Goal: Task Accomplishment & Management: Manage account settings

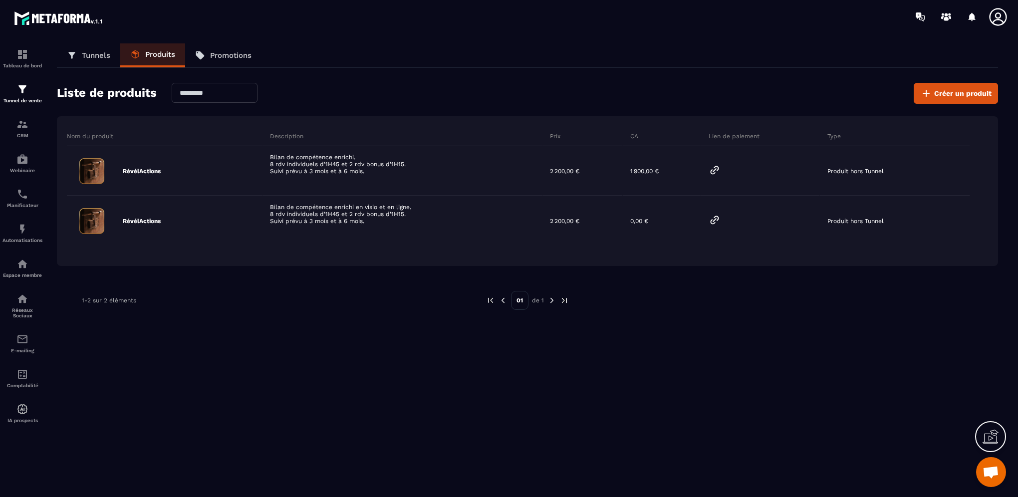
scroll to position [389, 0]
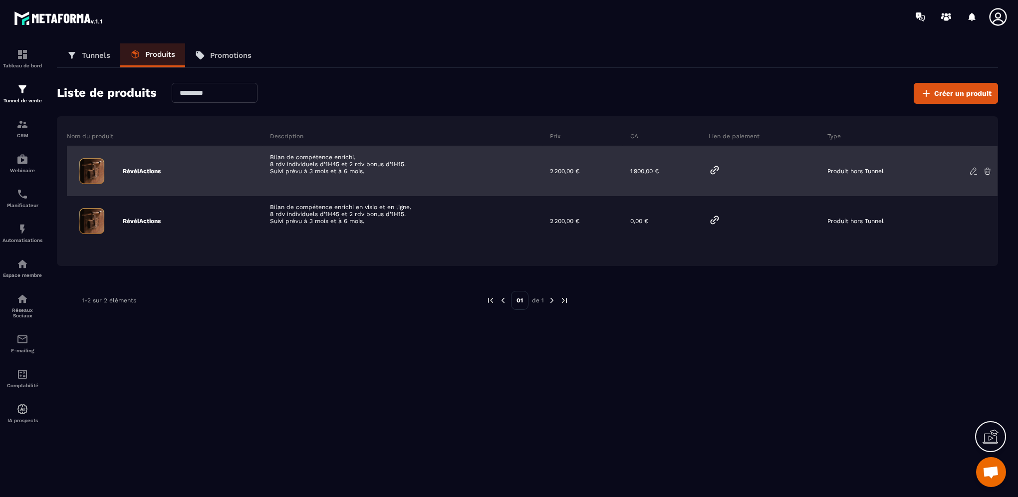
click at [642, 171] on div "1 900,00 €" at bounding box center [662, 171] width 78 height 50
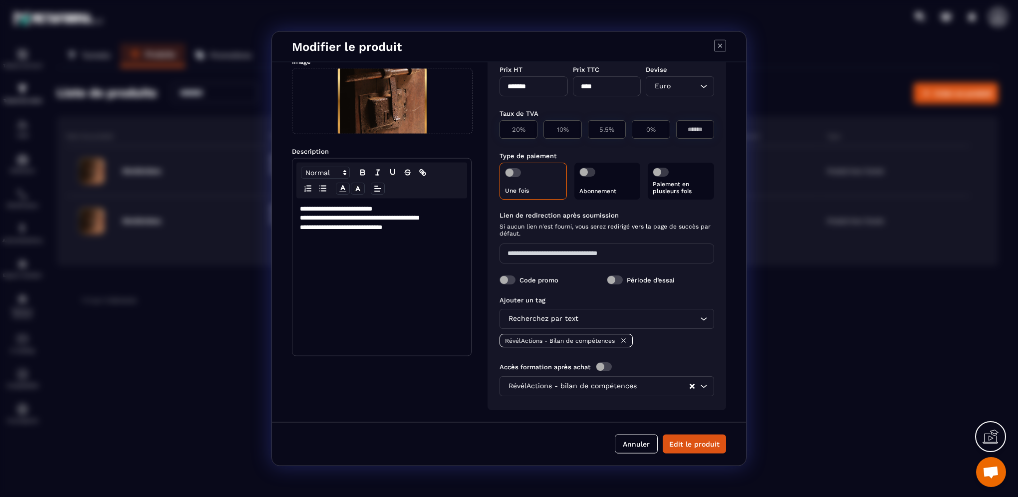
scroll to position [0, 0]
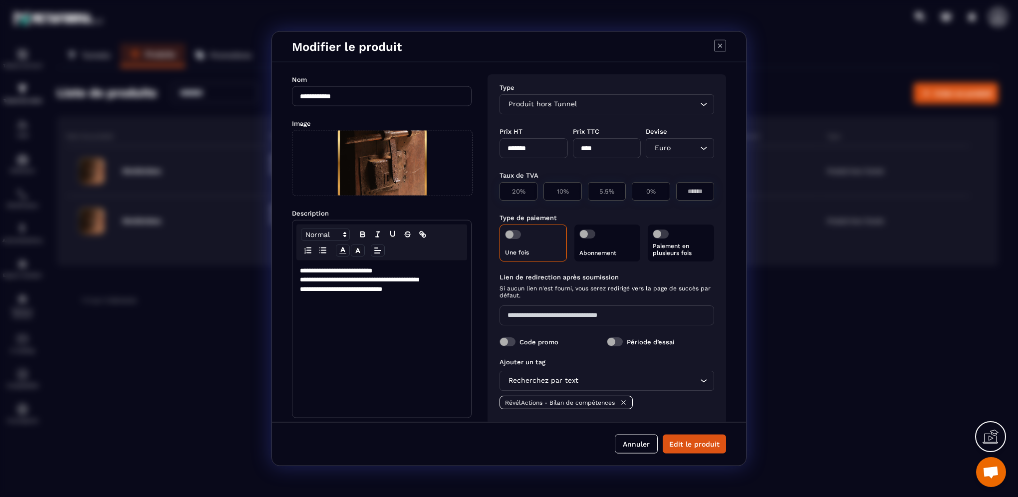
click at [517, 234] on span "Modal window" at bounding box center [513, 234] width 16 height 9
click at [673, 245] on p "Paiement en plusieurs fois" at bounding box center [681, 249] width 56 height 14
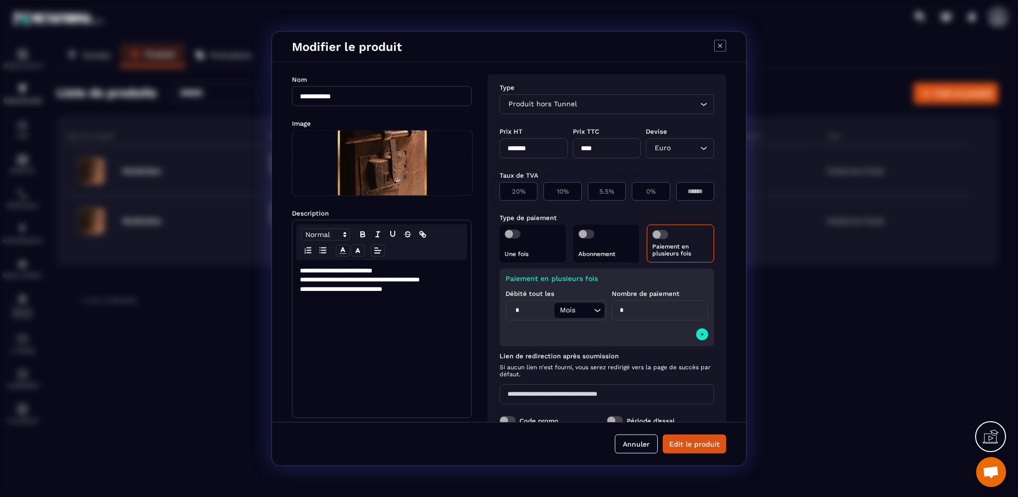
click at [568, 332] on div "Paiement en plusieurs fois Débité tout les * Mois Loading... Nombre de paiement…" at bounding box center [606, 307] width 215 height 78
click at [696, 337] on button "Modal window" at bounding box center [702, 334] width 12 height 12
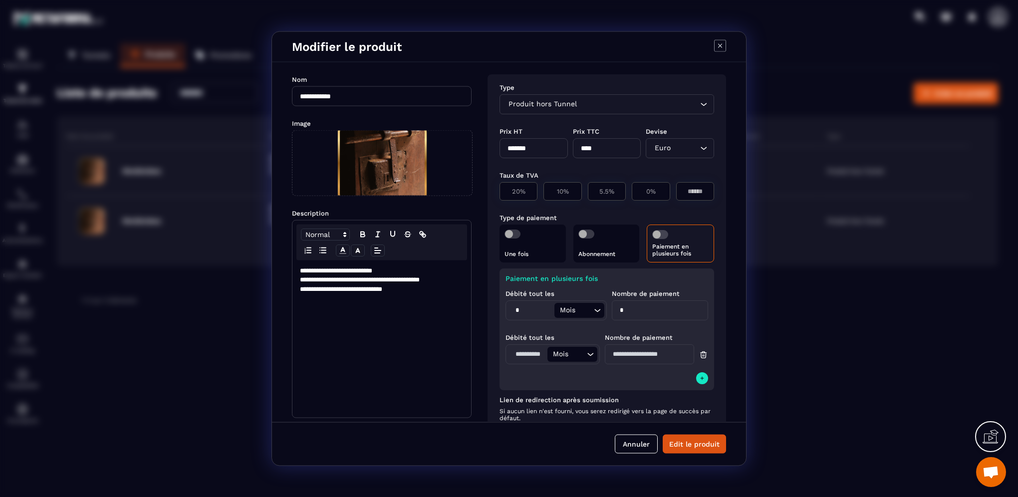
click at [516, 356] on input "Modal window" at bounding box center [527, 354] width 39 height 15
click at [518, 308] on input "*" at bounding box center [531, 310] width 46 height 15
click at [532, 327] on div "Débité tout les Mois Loading... Le champ doit être un nombre Nombre de paiement" at bounding box center [606, 357] width 203 height 62
click at [527, 352] on input "Modal window" at bounding box center [527, 354] width 39 height 15
type input "*"
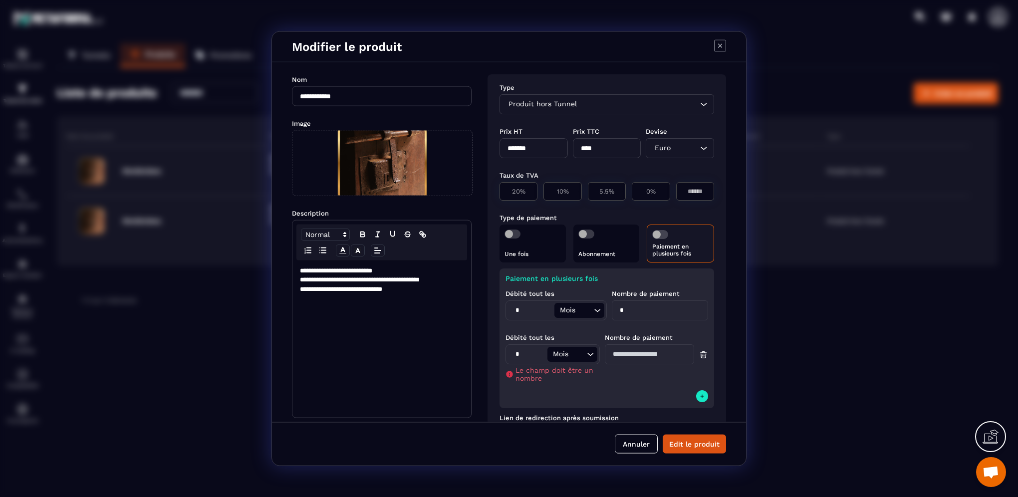
click at [641, 358] on input "Modal window" at bounding box center [649, 354] width 89 height 20
type input "*"
click at [633, 381] on div "Paiement en plusieurs fois Débité tout les * Mois Loading... Nombre de paiement…" at bounding box center [606, 329] width 215 height 122
click at [696, 380] on button "Modal window" at bounding box center [702, 378] width 12 height 12
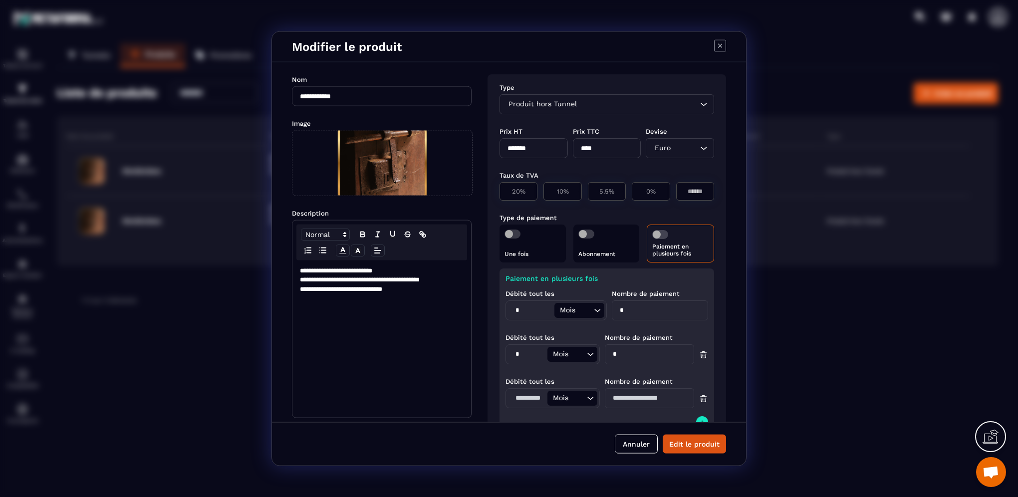
click at [513, 396] on input "Modal window" at bounding box center [527, 398] width 39 height 15
type input "*"
click at [635, 391] on input "Modal window" at bounding box center [649, 398] width 89 height 20
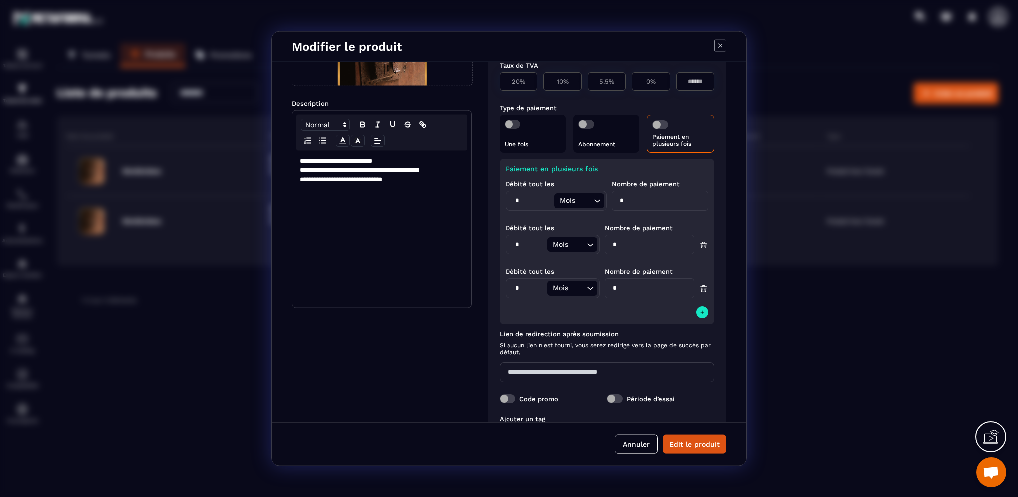
scroll to position [150, 0]
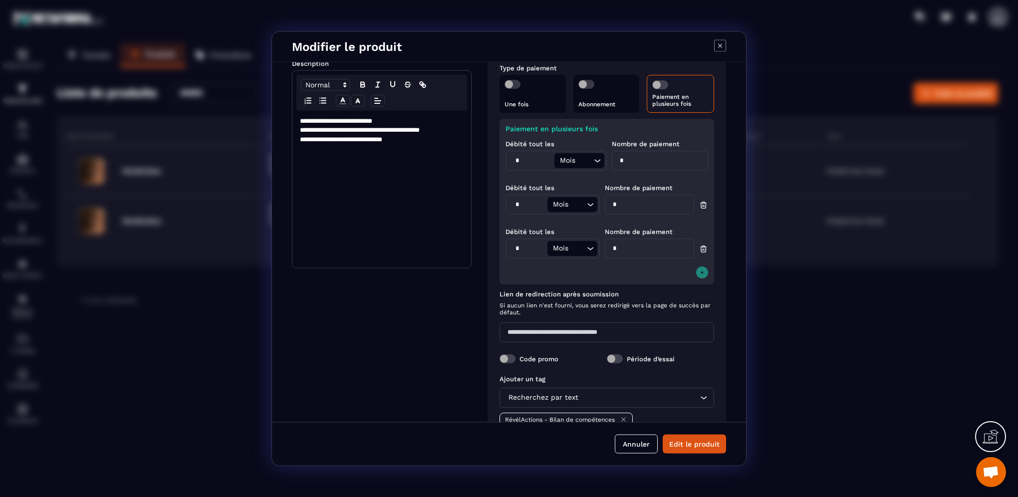
type input "*"
click at [699, 272] on icon "Modal window" at bounding box center [702, 272] width 6 height 8
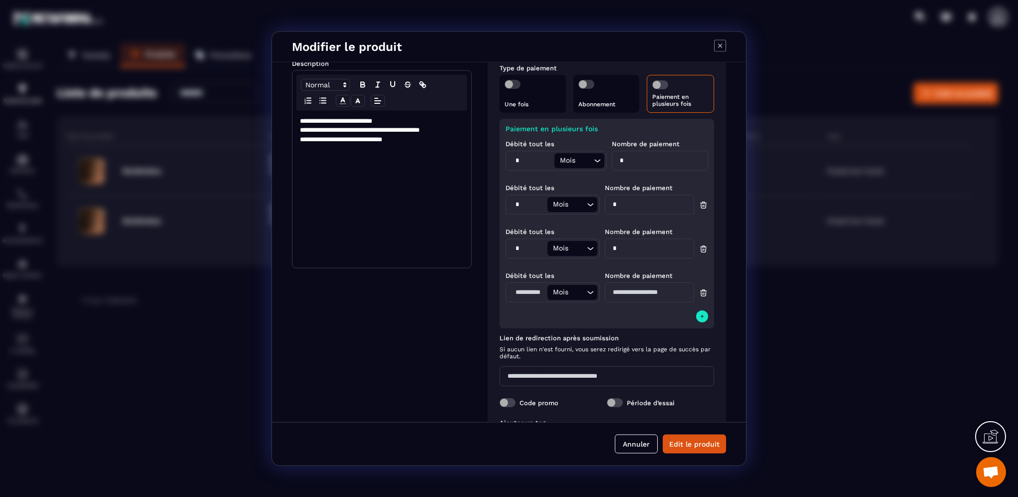
click at [529, 293] on input "Modal window" at bounding box center [527, 292] width 39 height 15
type input "*"
click at [627, 291] on input "Modal window" at bounding box center [649, 292] width 89 height 20
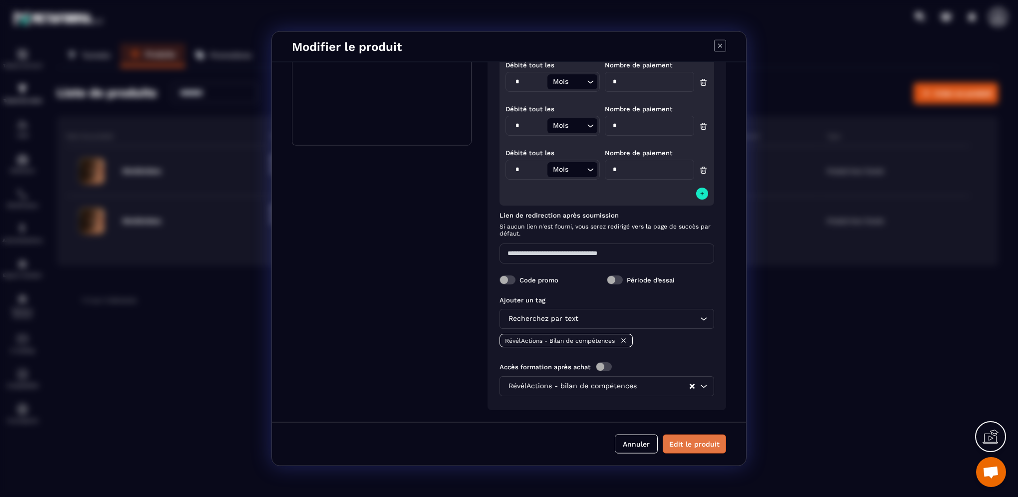
type input "*"
click at [705, 444] on button "Edit le produit" at bounding box center [694, 443] width 63 height 19
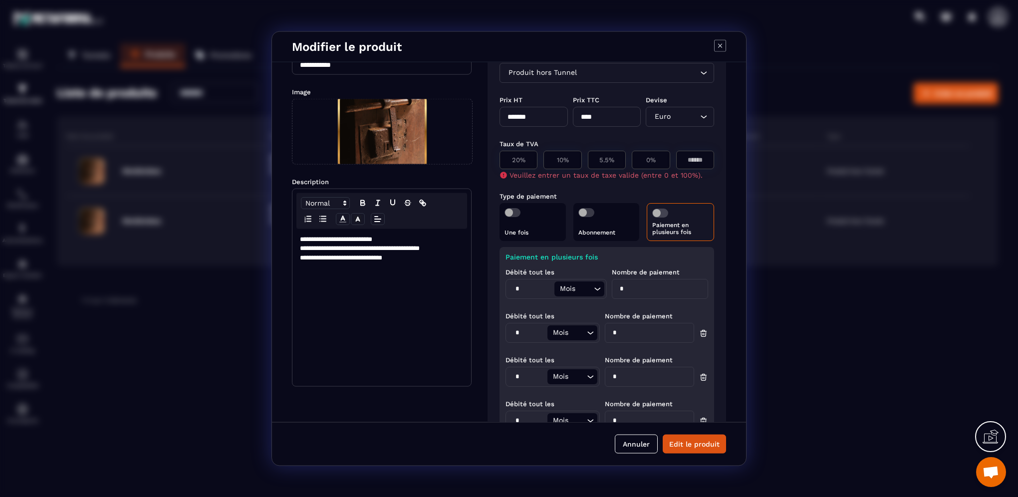
scroll to position [0, 0]
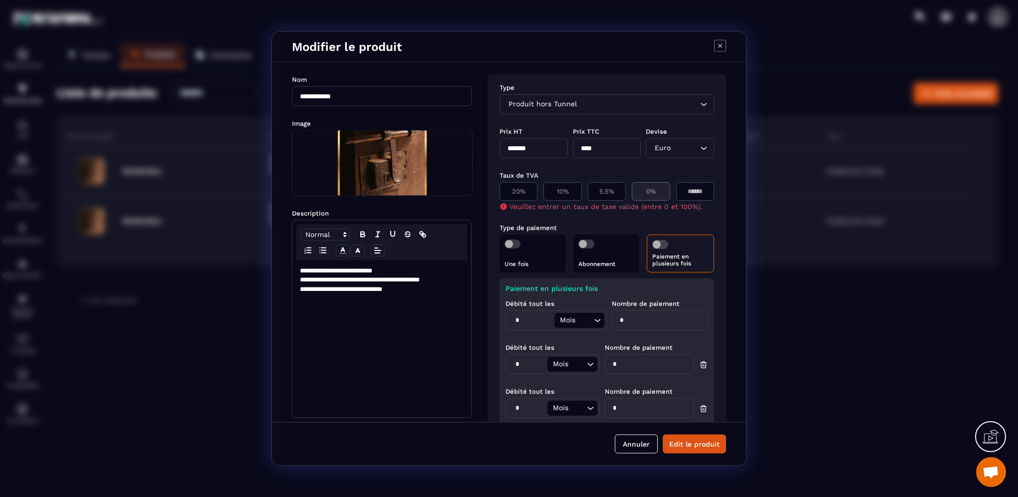
click at [637, 188] on p "0%" at bounding box center [650, 191] width 27 height 7
type input "*"
click at [685, 443] on button "Edit le produit" at bounding box center [694, 443] width 63 height 19
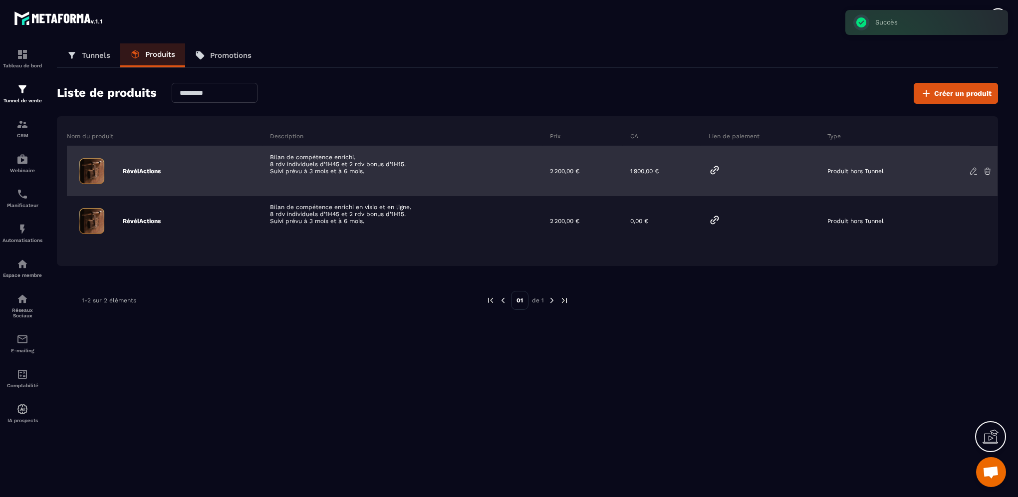
click at [714, 170] on icon at bounding box center [714, 169] width 7 height 7
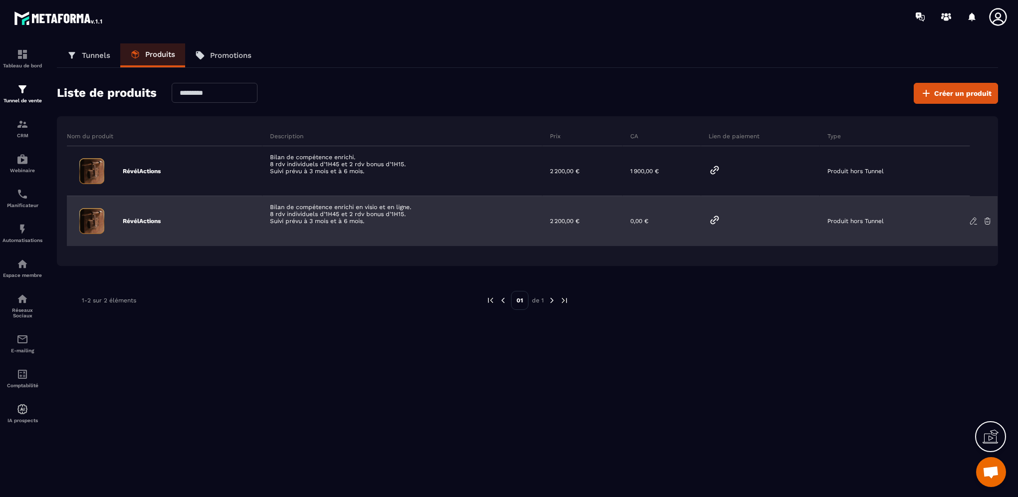
click at [974, 220] on icon at bounding box center [973, 221] width 9 height 9
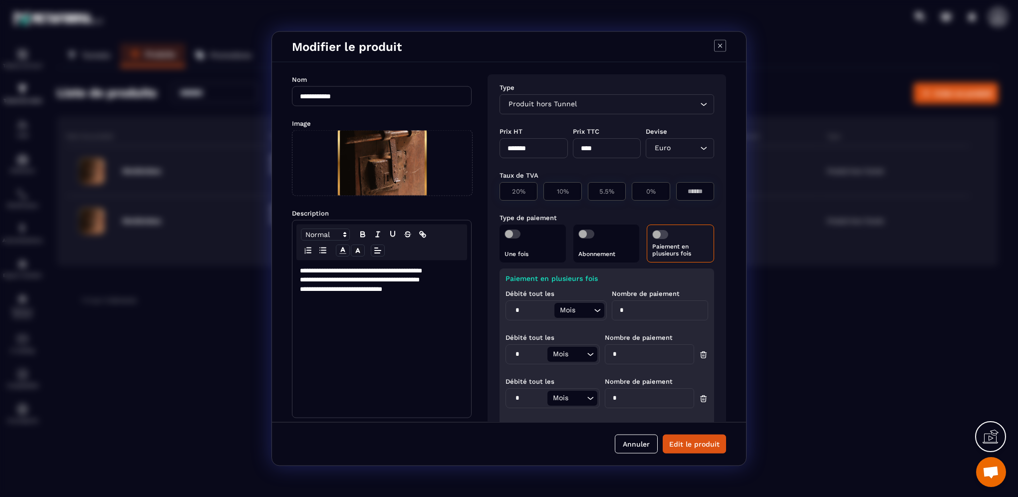
click at [720, 46] on icon "Modal window" at bounding box center [720, 45] width 4 height 4
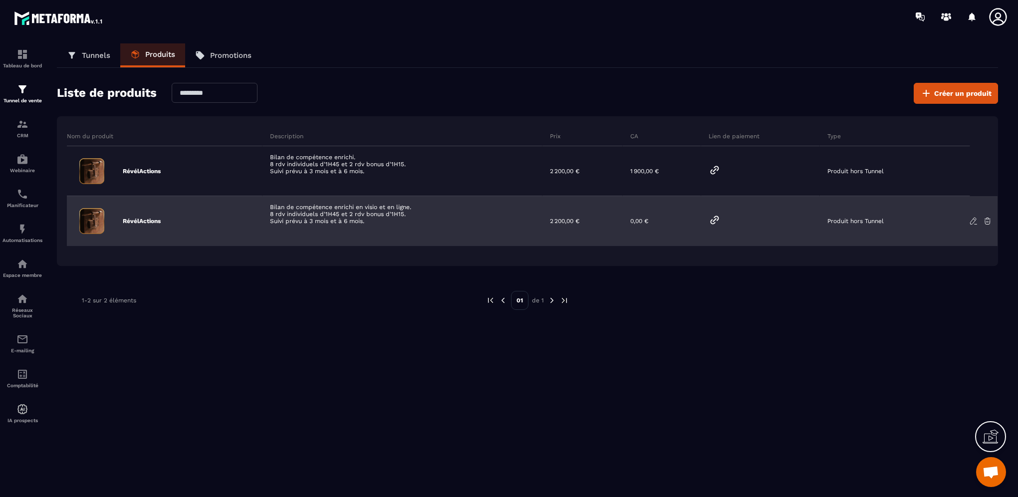
click at [988, 221] on icon at bounding box center [987, 221] width 6 height 6
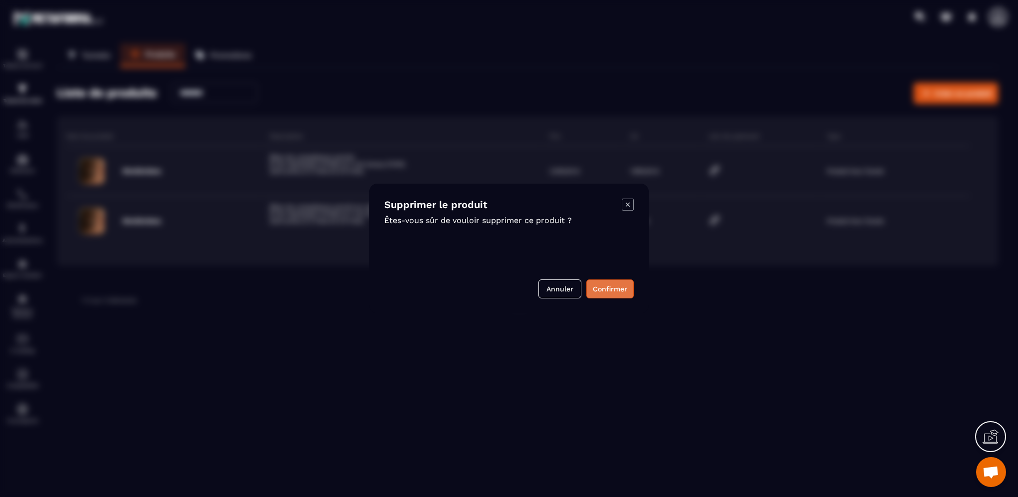
click at [614, 289] on button "Confirmer" at bounding box center [609, 288] width 47 height 19
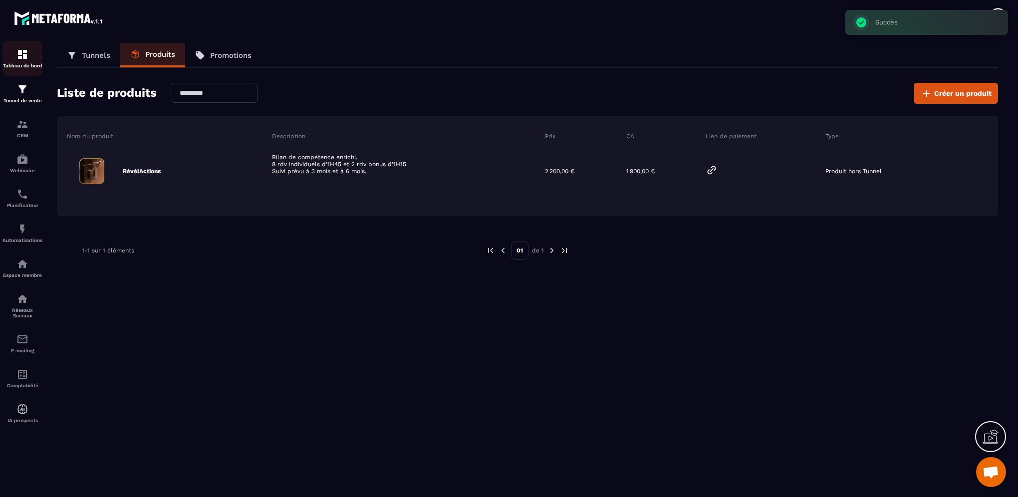
click at [16, 62] on div "Tableau de bord" at bounding box center [22, 58] width 40 height 20
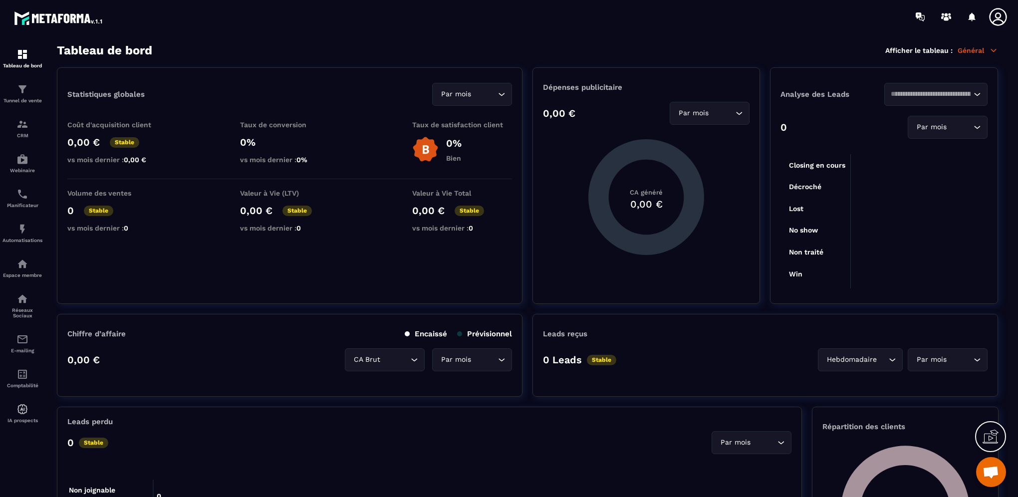
scroll to position [499, 0]
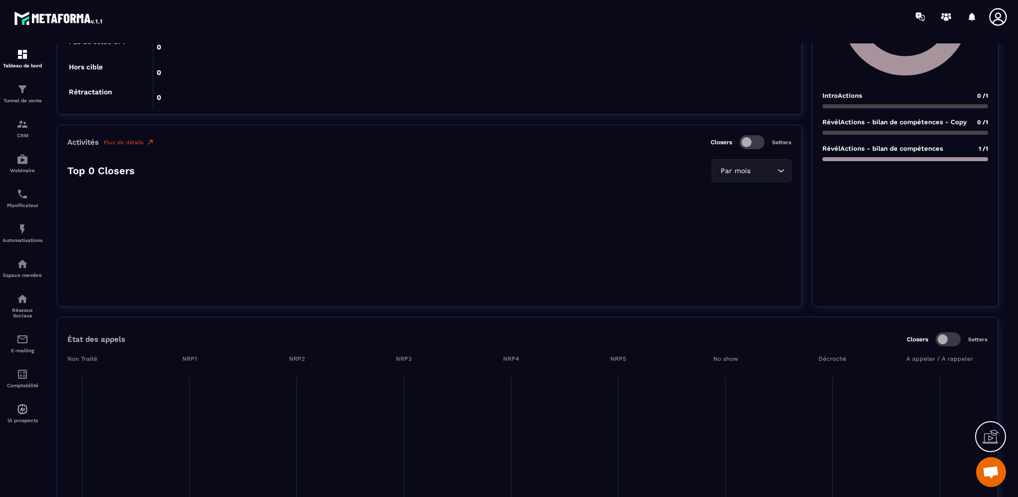
click at [926, 152] on div "RévélActions - bilan de compétences 1 /1" at bounding box center [905, 153] width 166 height 16
click at [24, 128] on img at bounding box center [22, 124] width 12 height 12
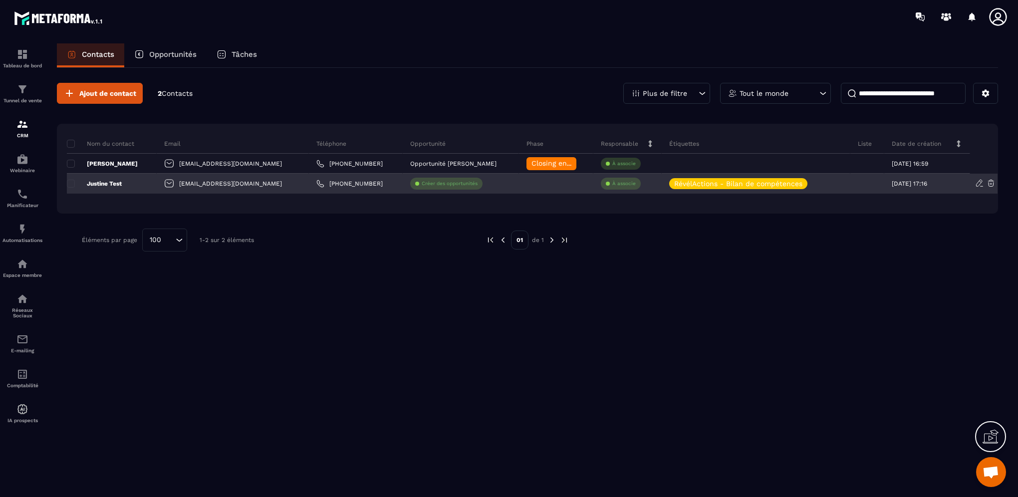
click at [74, 188] on div "Justine Test" at bounding box center [112, 184] width 90 height 20
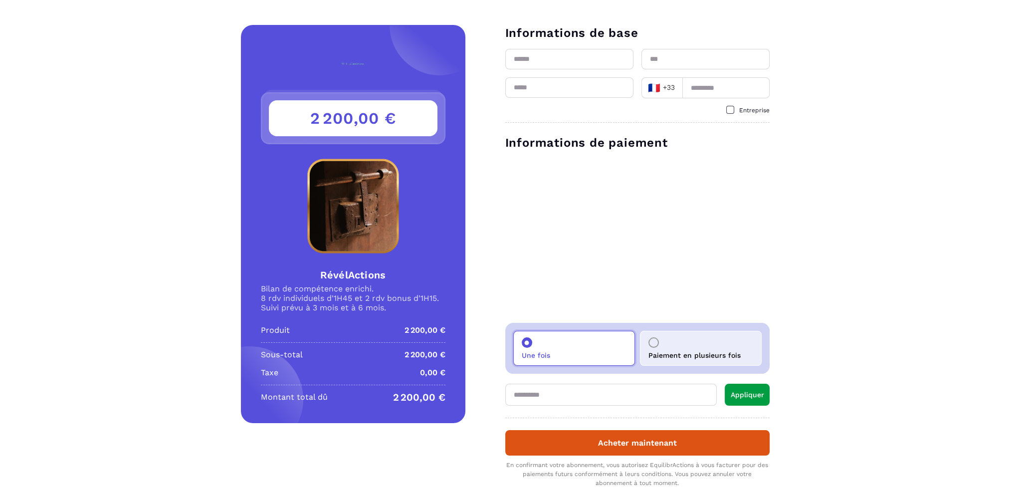
click at [649, 345] on div at bounding box center [654, 342] width 10 height 10
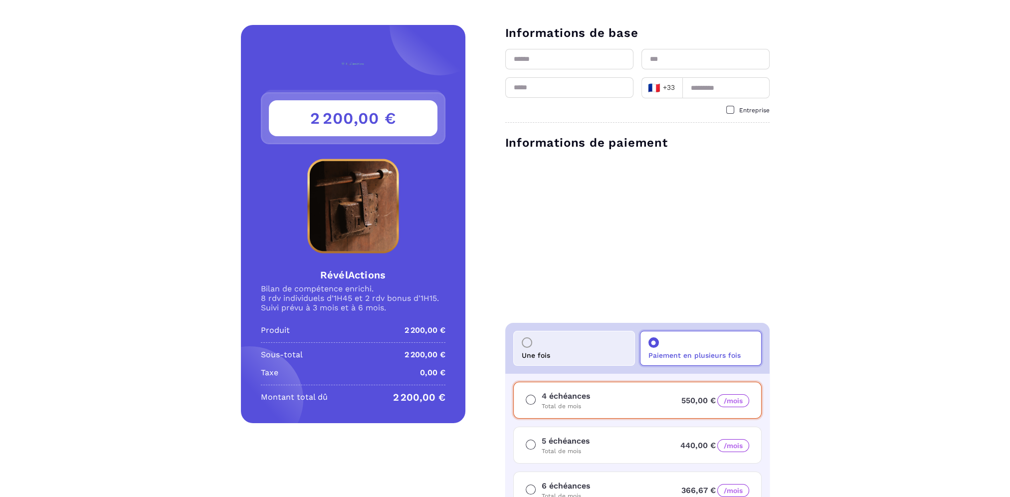
click at [525, 343] on div at bounding box center [527, 342] width 10 height 10
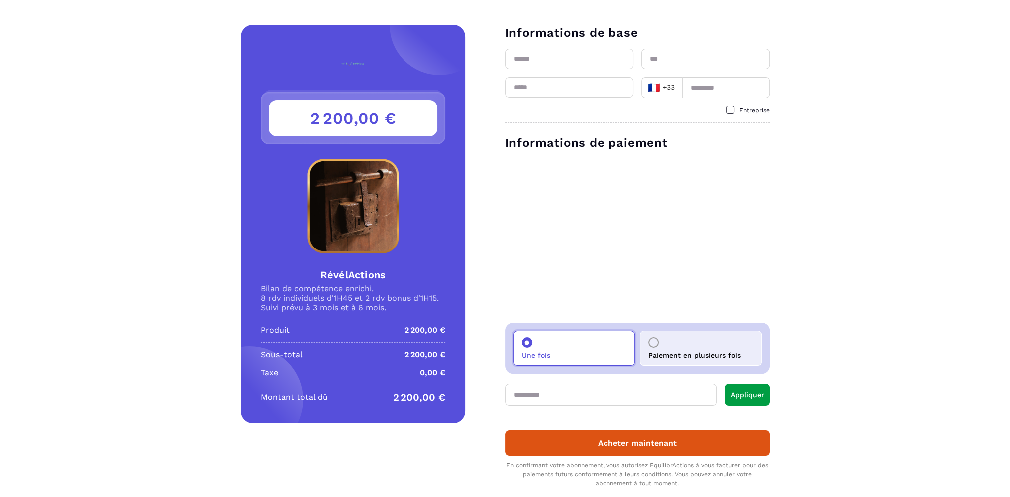
click at [544, 398] on input "text" at bounding box center [611, 395] width 212 height 22
type input "**********"
click at [733, 399] on button "Appliquer" at bounding box center [747, 395] width 45 height 22
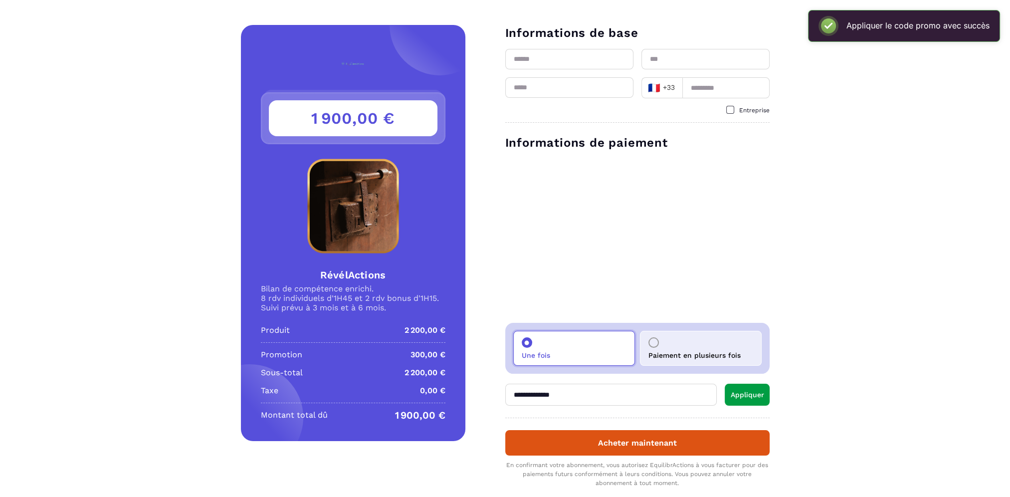
click at [655, 342] on div at bounding box center [654, 342] width 10 height 10
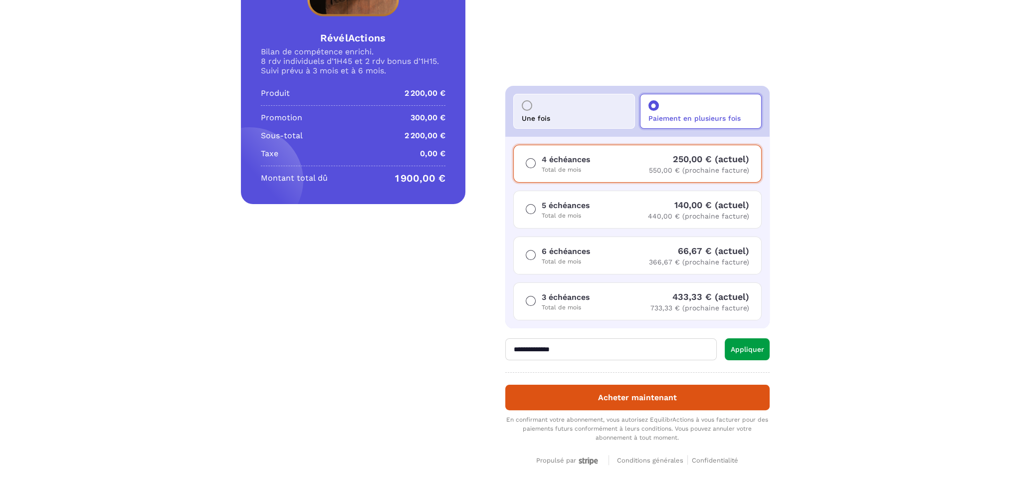
scroll to position [244, 0]
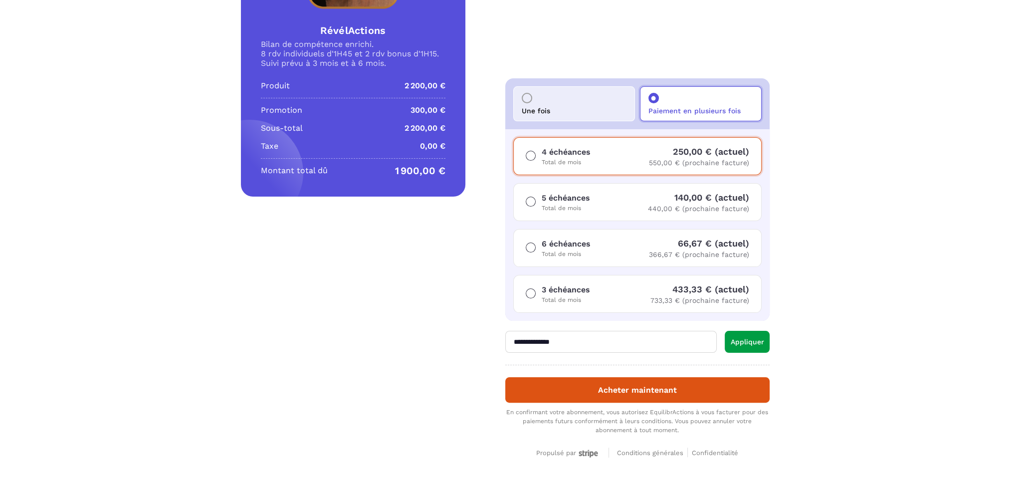
click at [628, 207] on div "5 échéances Total de mois 140,00 € (actuel) 440,00 € (prochaine facture)" at bounding box center [637, 202] width 248 height 38
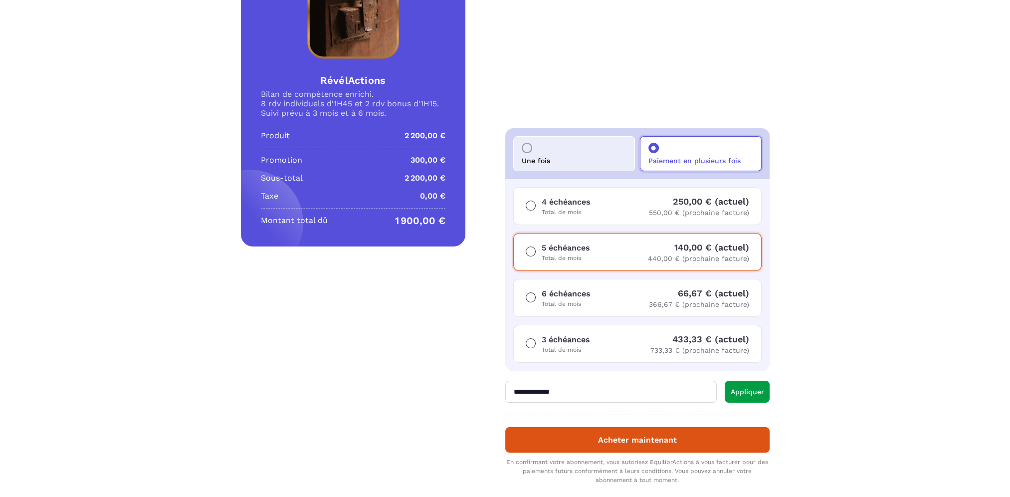
scroll to position [95, 0]
